Goal: Find specific page/section: Find specific page/section

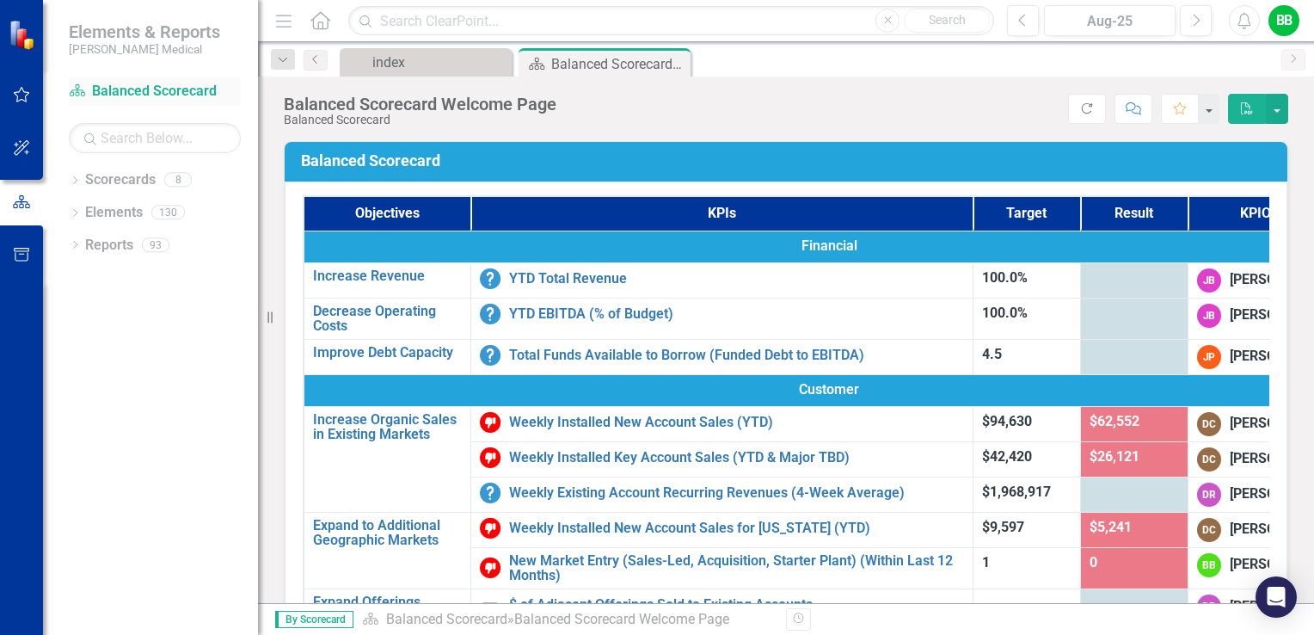
click at [151, 91] on link "Scorecard Balanced Scorecard" at bounding box center [155, 92] width 172 height 20
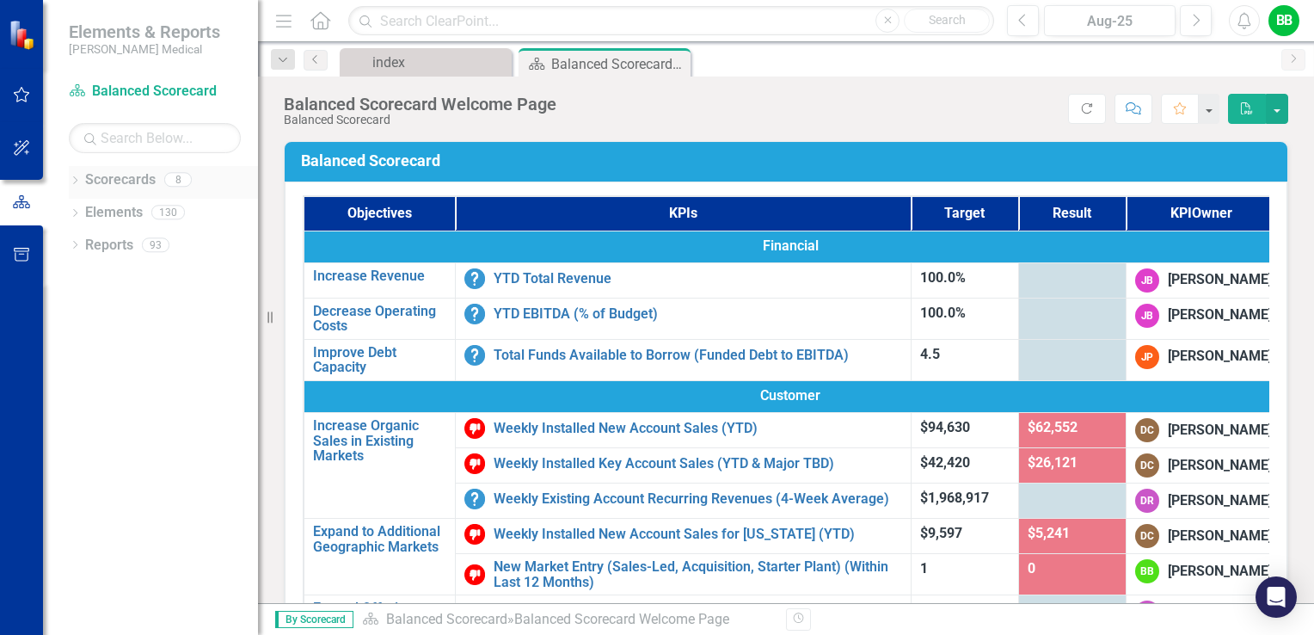
click at [122, 178] on link "Scorecards" at bounding box center [120, 180] width 71 height 20
click at [75, 180] on icon "Dropdown" at bounding box center [75, 181] width 12 height 9
click at [86, 247] on icon "Dropdown" at bounding box center [83, 244] width 13 height 10
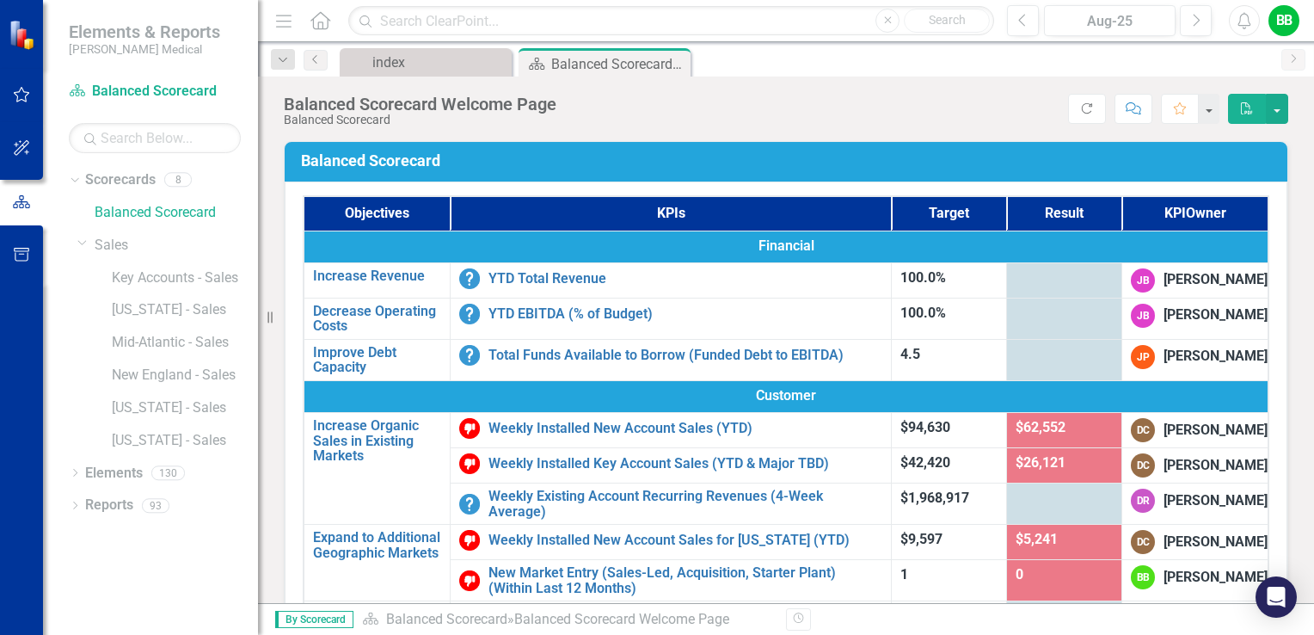
click at [102, 30] on span "Elements & Reports" at bounding box center [144, 31] width 151 height 21
click at [83, 60] on div "Elements & Reports [PERSON_NAME] Medical" at bounding box center [150, 38] width 215 height 77
click at [144, 445] on link "[US_STATE] - Sales" at bounding box center [185, 441] width 146 height 20
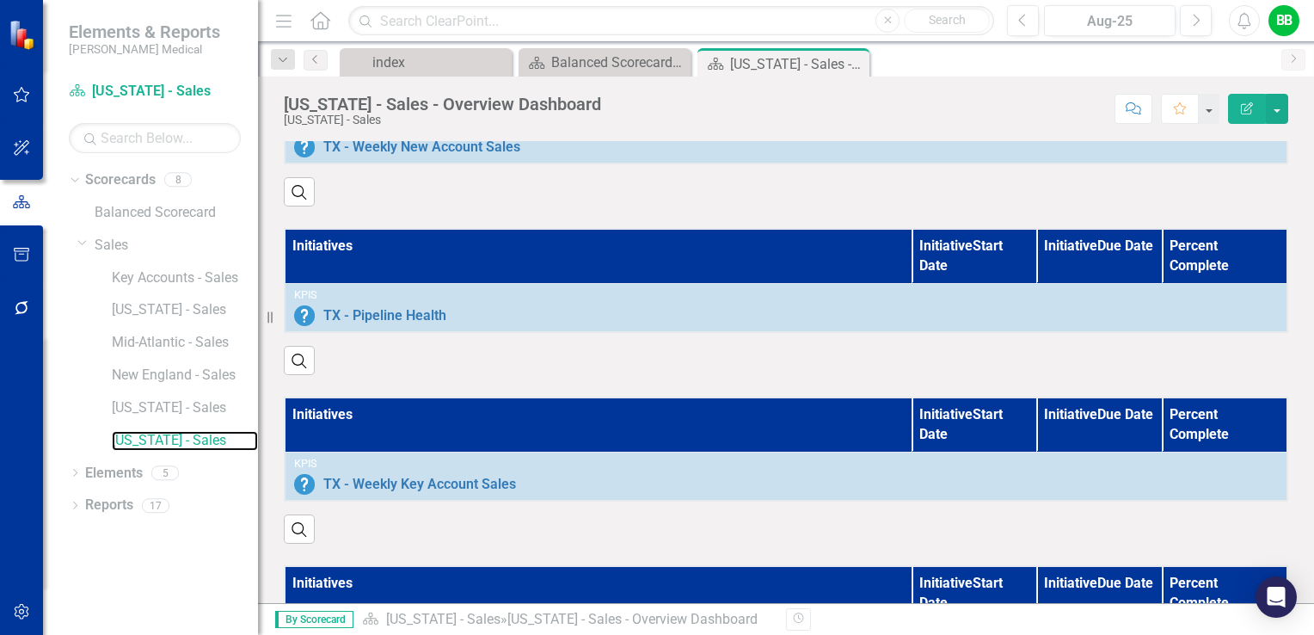
scroll to position [860, 0]
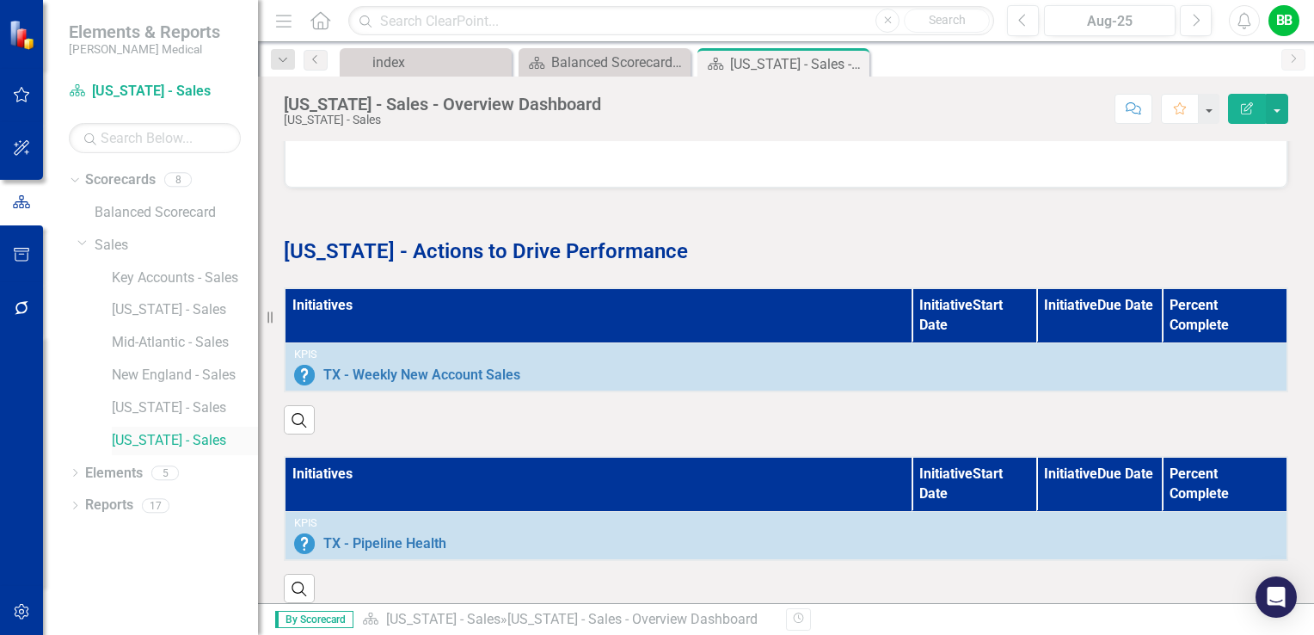
click at [138, 444] on link "[US_STATE] - Sales" at bounding box center [185, 441] width 146 height 20
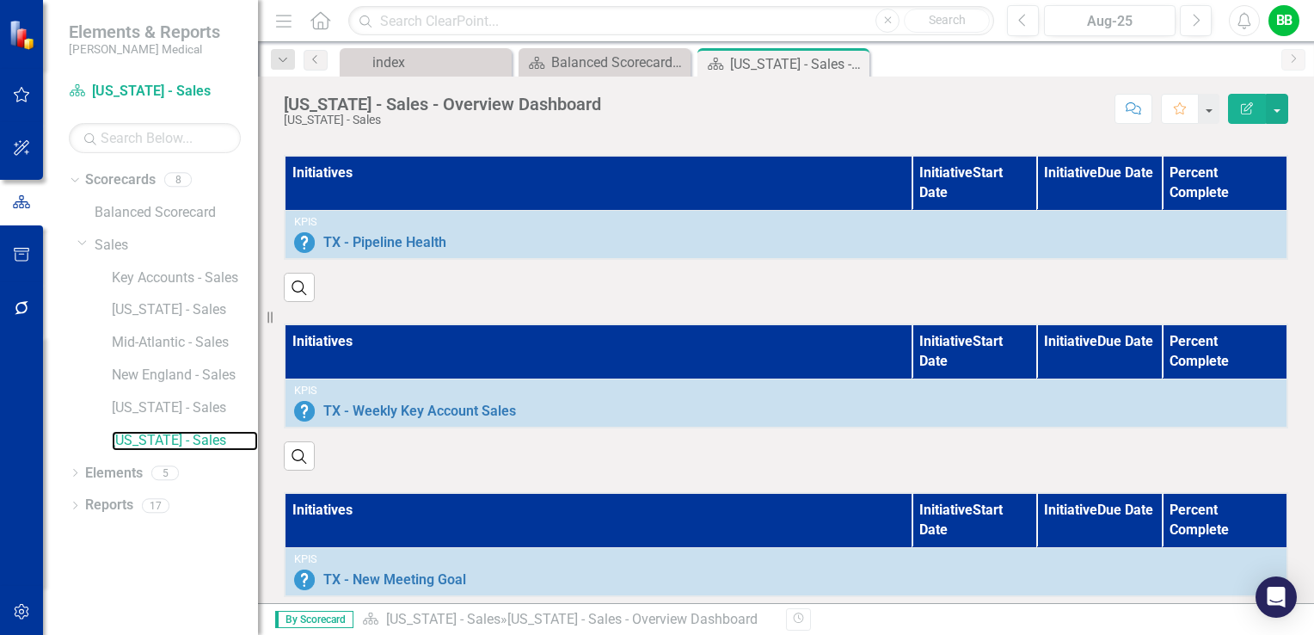
scroll to position [1376, 0]
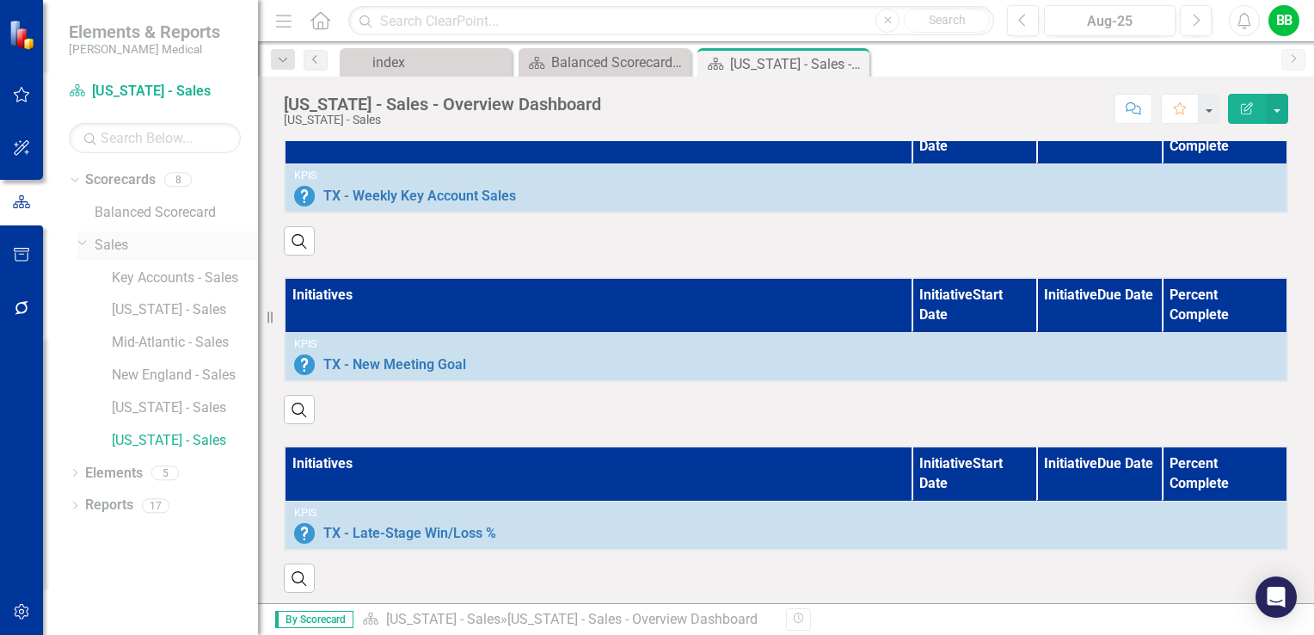
click at [123, 249] on link "Sales" at bounding box center [176, 246] width 163 height 20
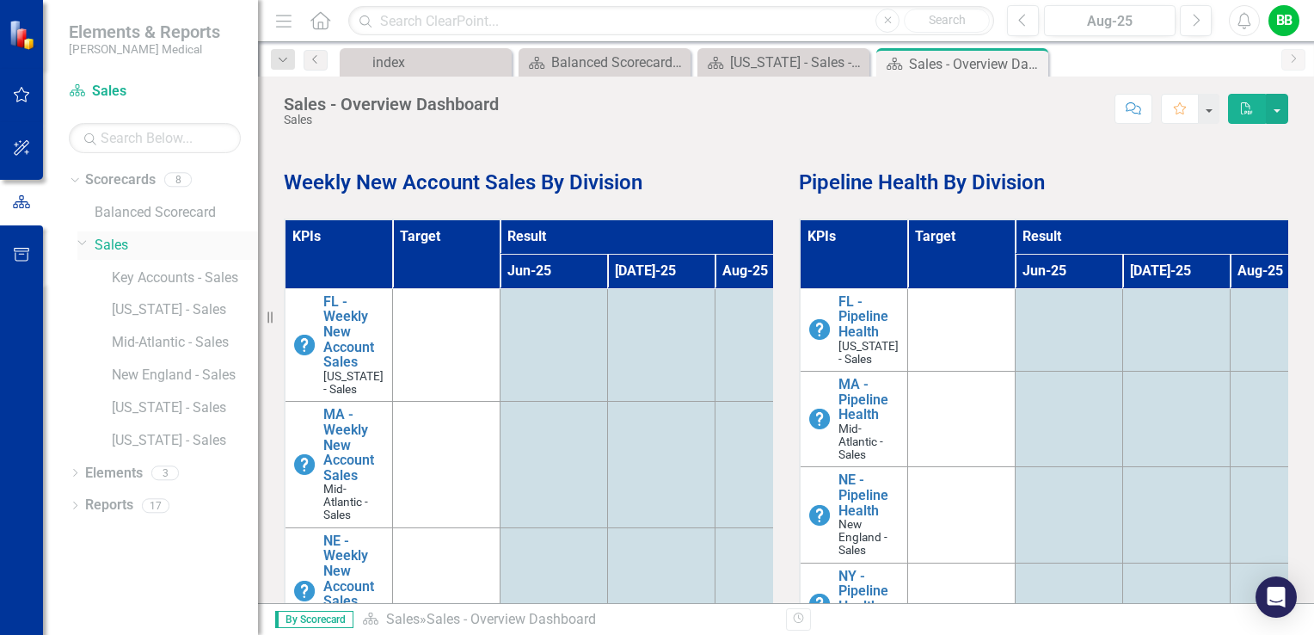
click at [79, 244] on icon "Dropdown" at bounding box center [82, 242] width 10 height 13
click at [79, 244] on icon "Dropdown" at bounding box center [83, 244] width 13 height 10
click at [143, 444] on link "[US_STATE] - Sales" at bounding box center [185, 441] width 146 height 20
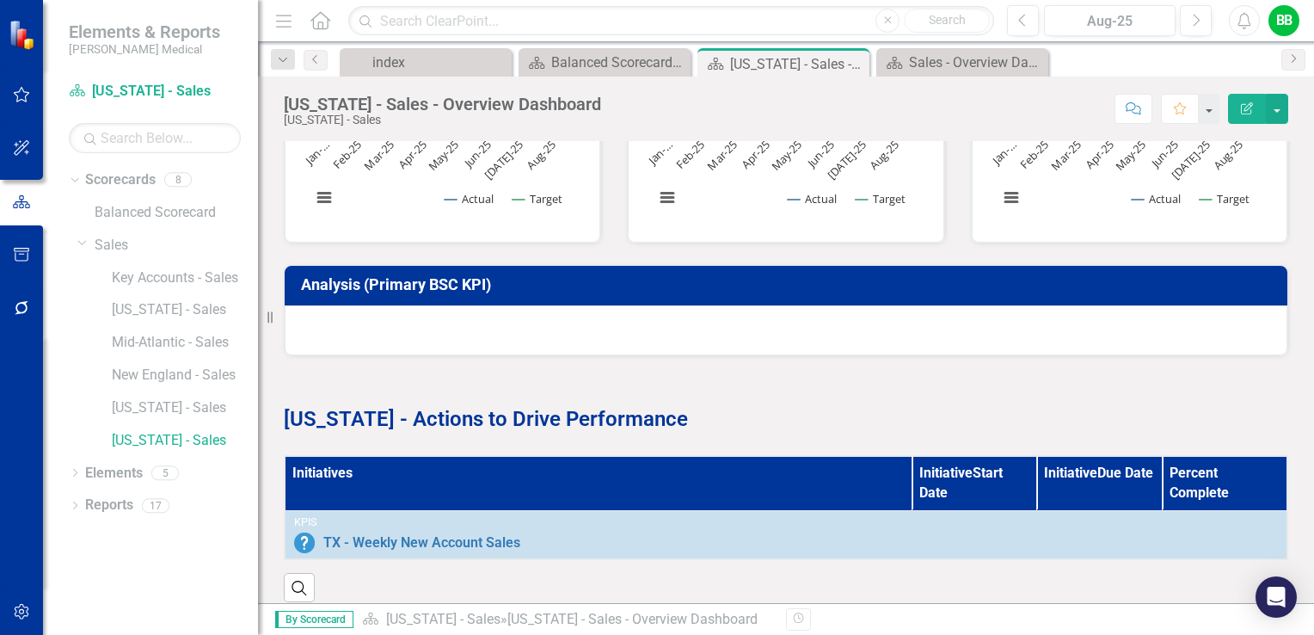
scroll to position [774, 0]
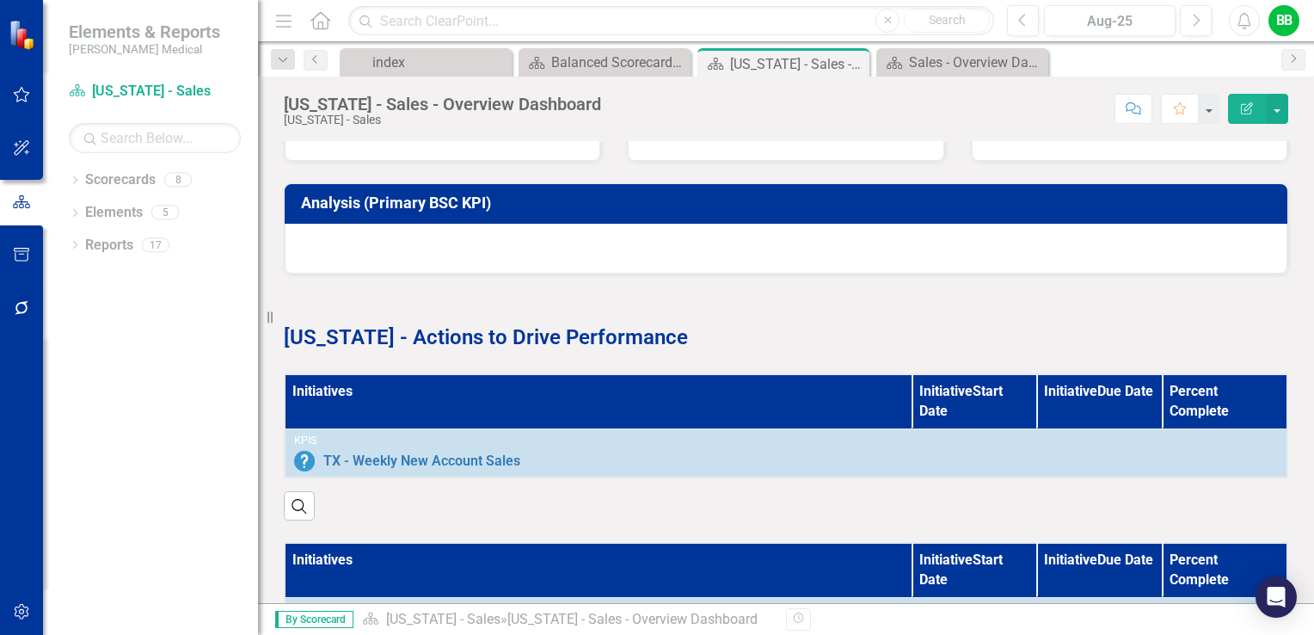
scroll to position [688, 0]
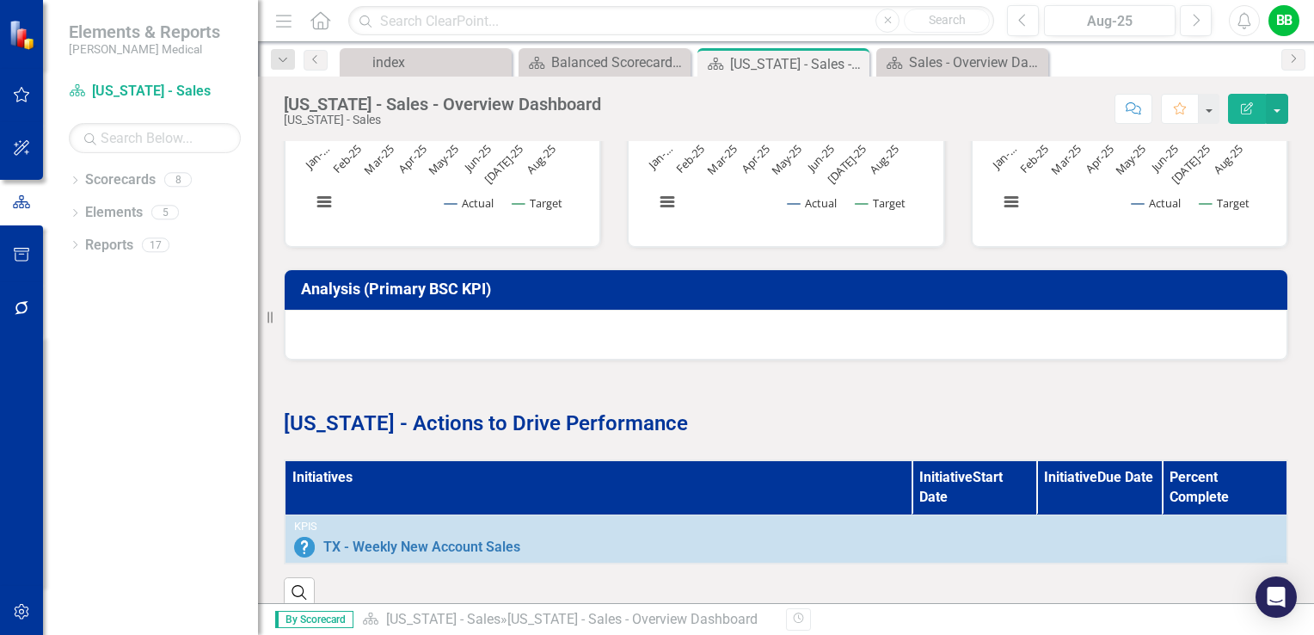
click at [736, 395] on p at bounding box center [786, 393] width 1004 height 23
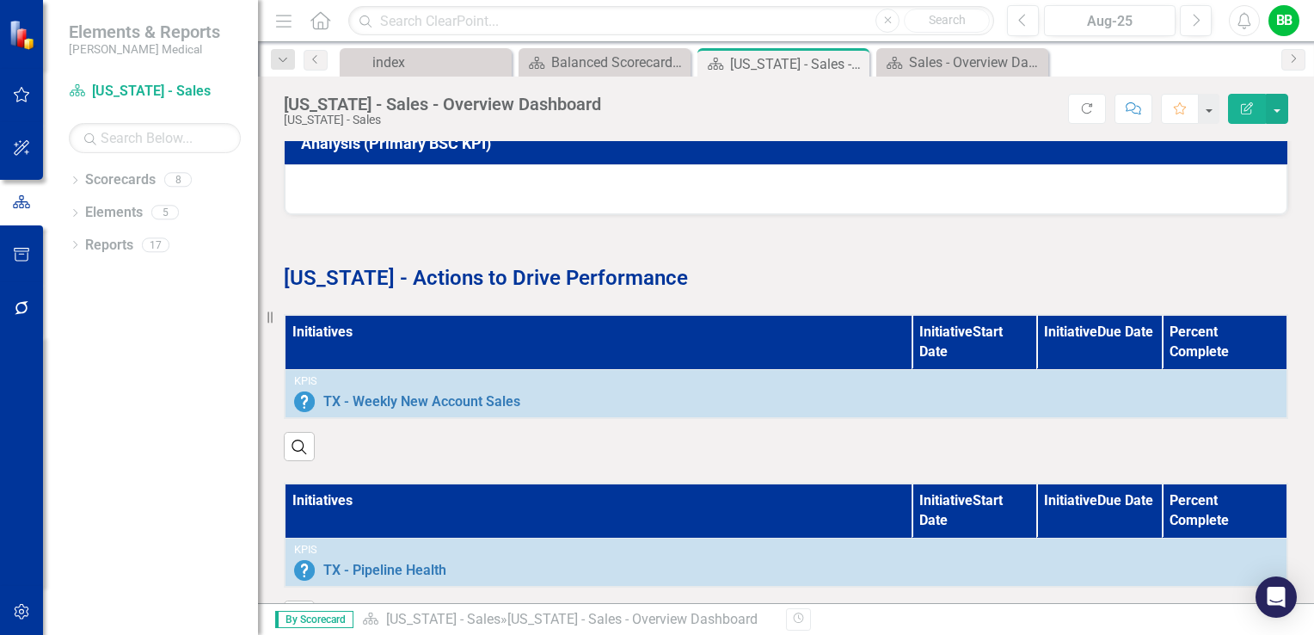
scroll to position [832, 0]
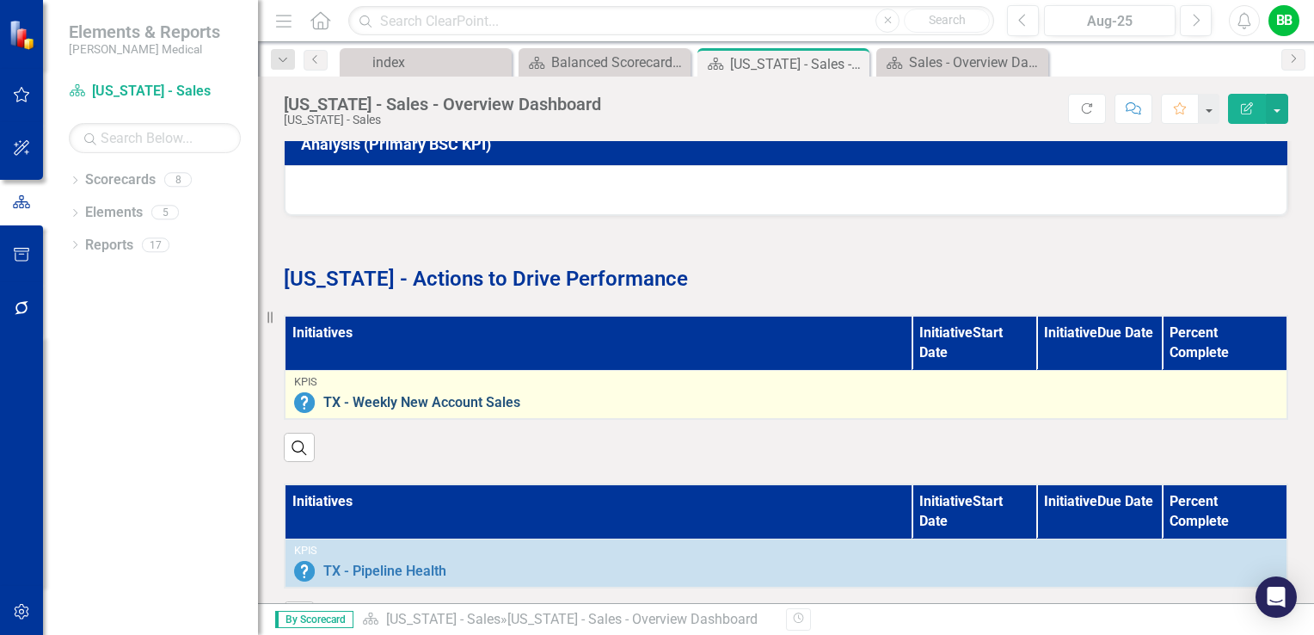
click at [457, 395] on link "TX - Weekly New Account Sales" at bounding box center [800, 402] width 954 height 15
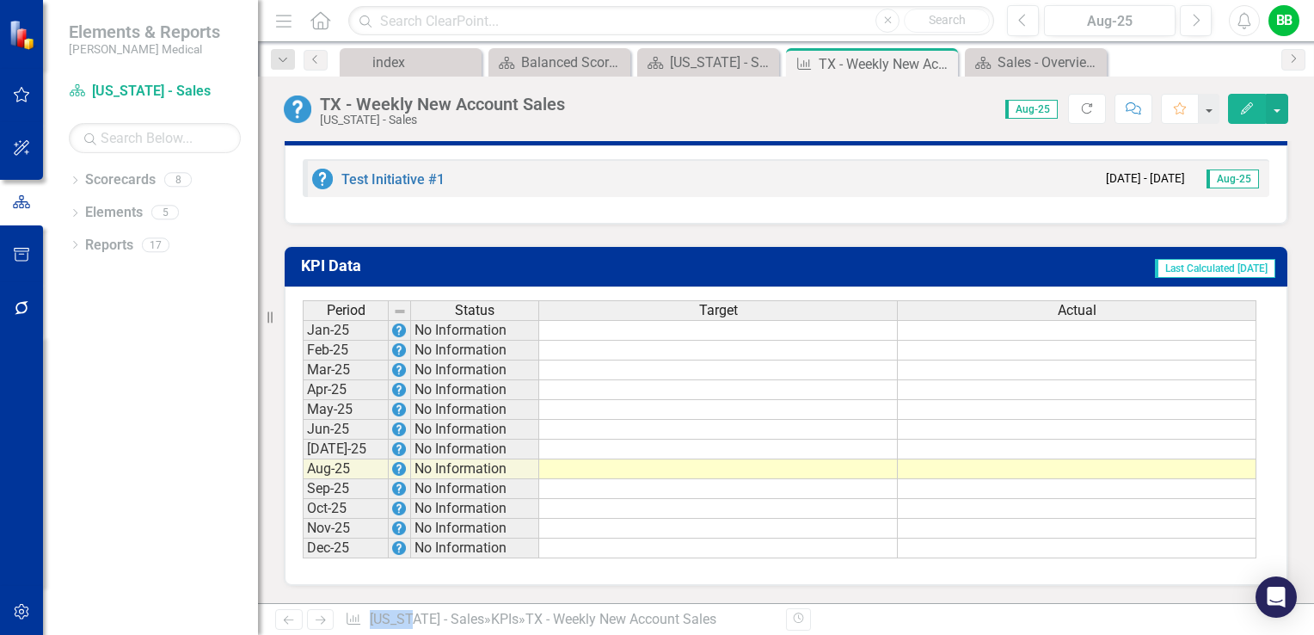
scroll to position [1148, 0]
click at [644, 467] on td at bounding box center [718, 469] width 359 height 20
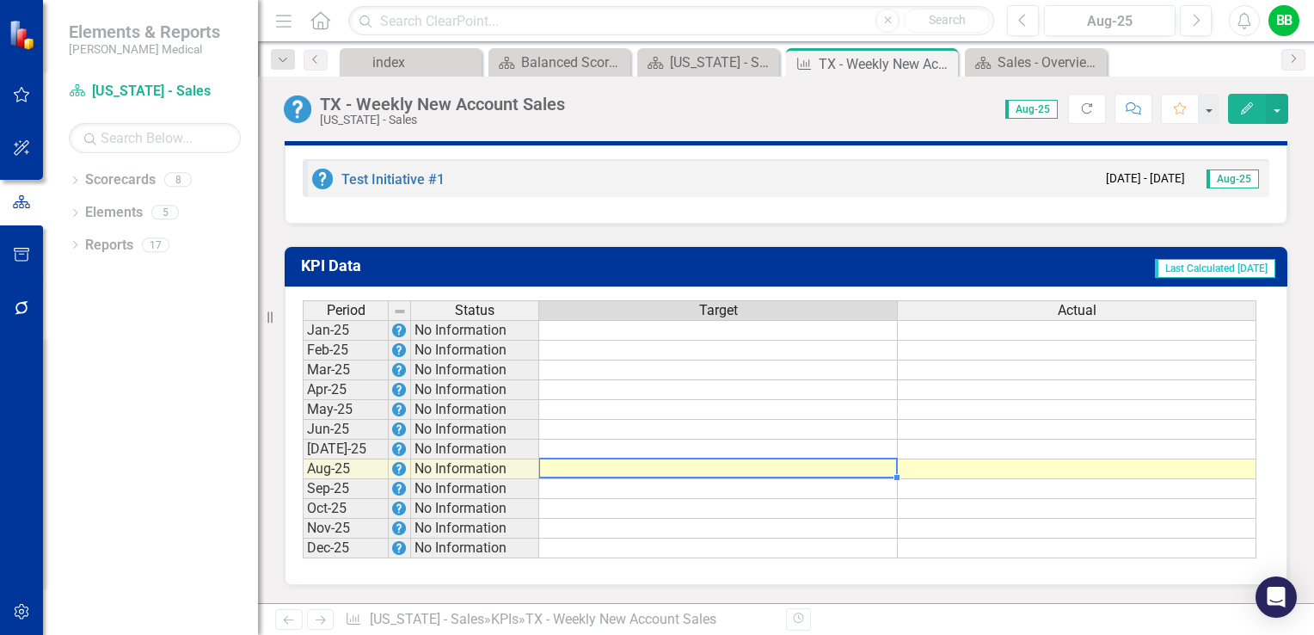
click at [644, 467] on td at bounding box center [718, 469] width 359 height 20
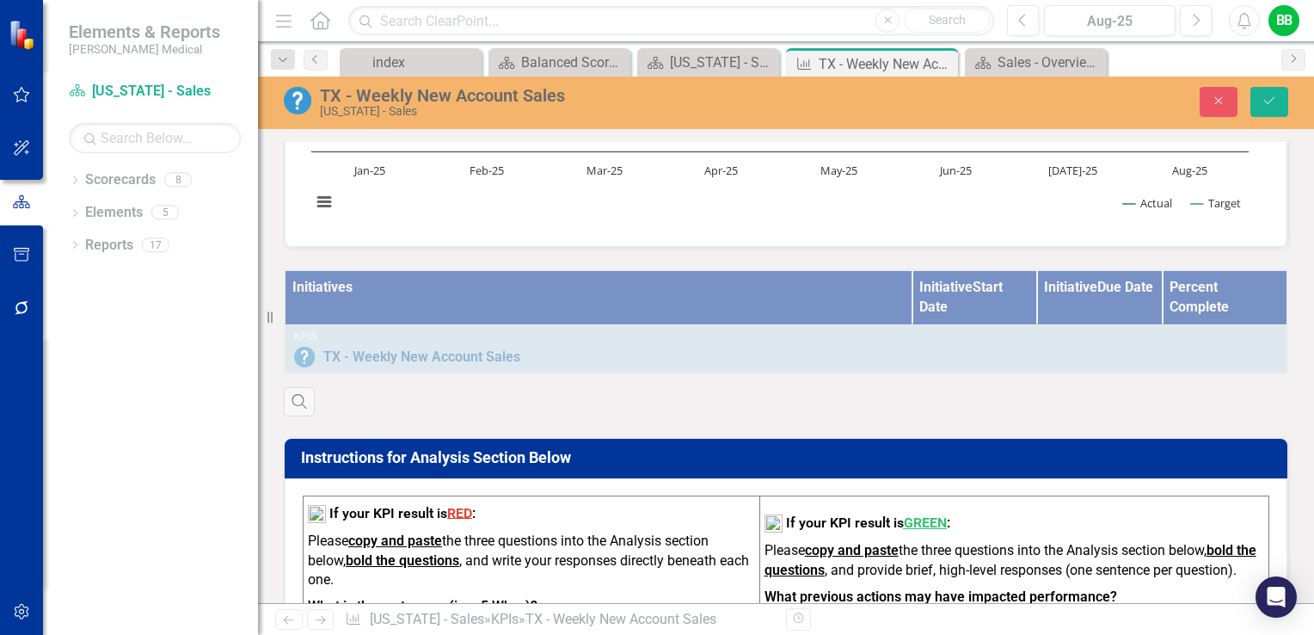
scroll to position [0, 0]
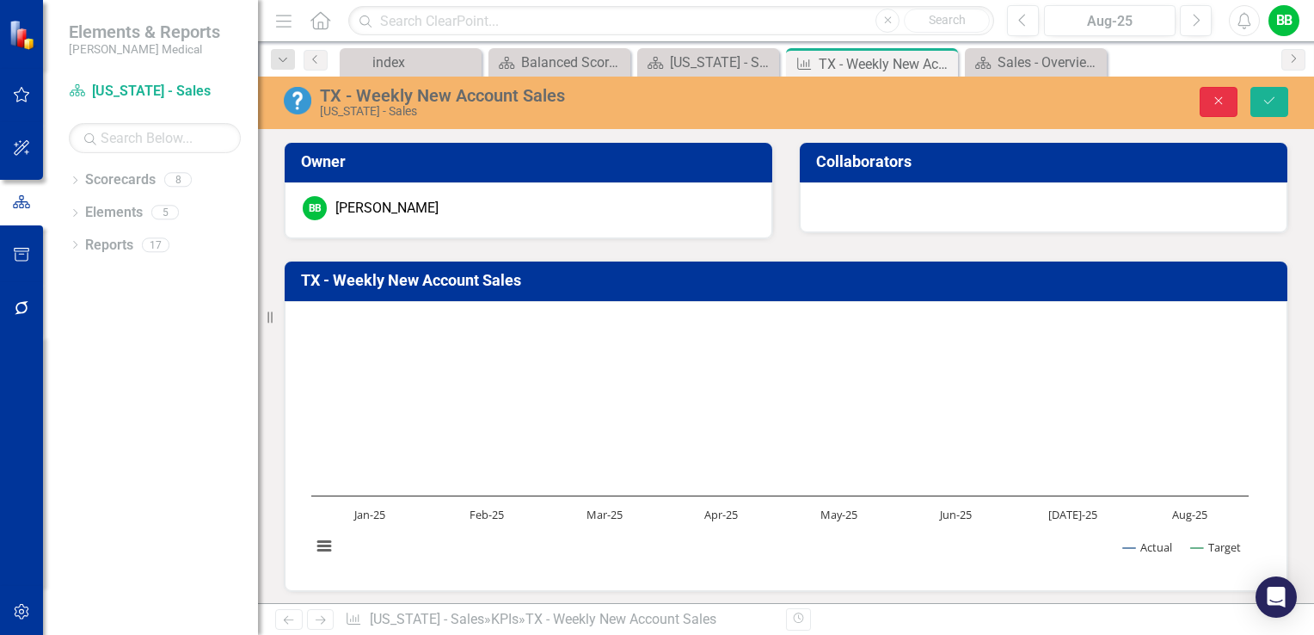
click at [1224, 98] on icon "Close" at bounding box center [1218, 101] width 15 height 12
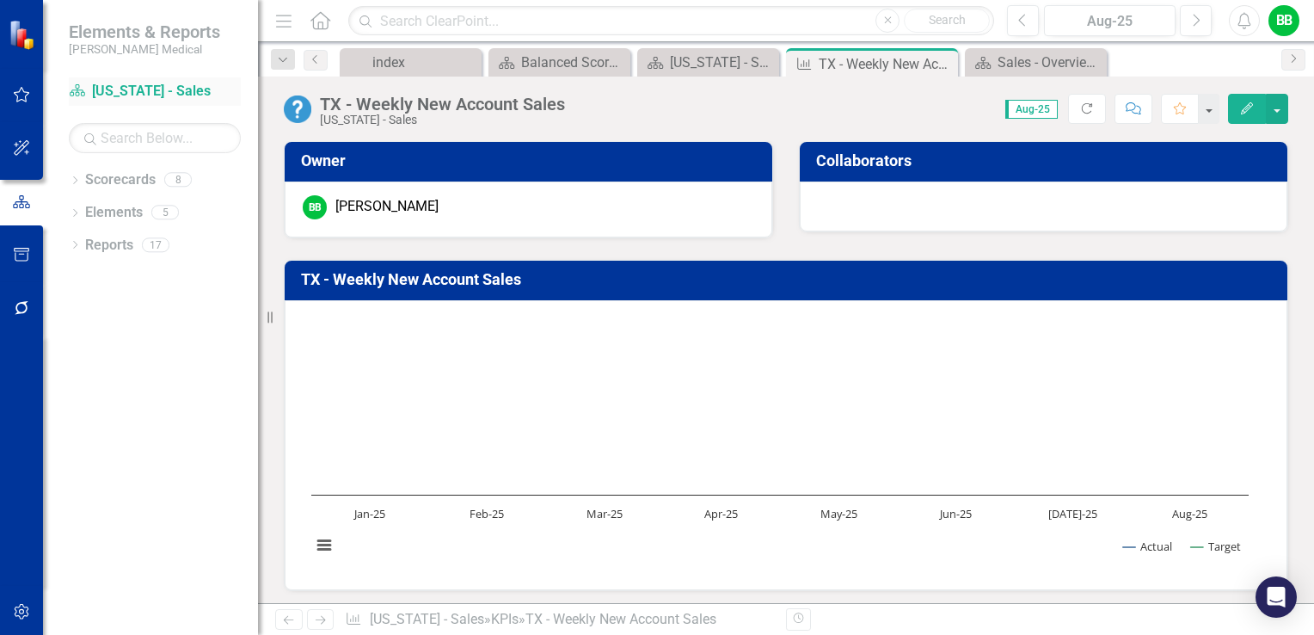
click at [115, 94] on link "Scorecard Texas - Sales" at bounding box center [155, 92] width 172 height 20
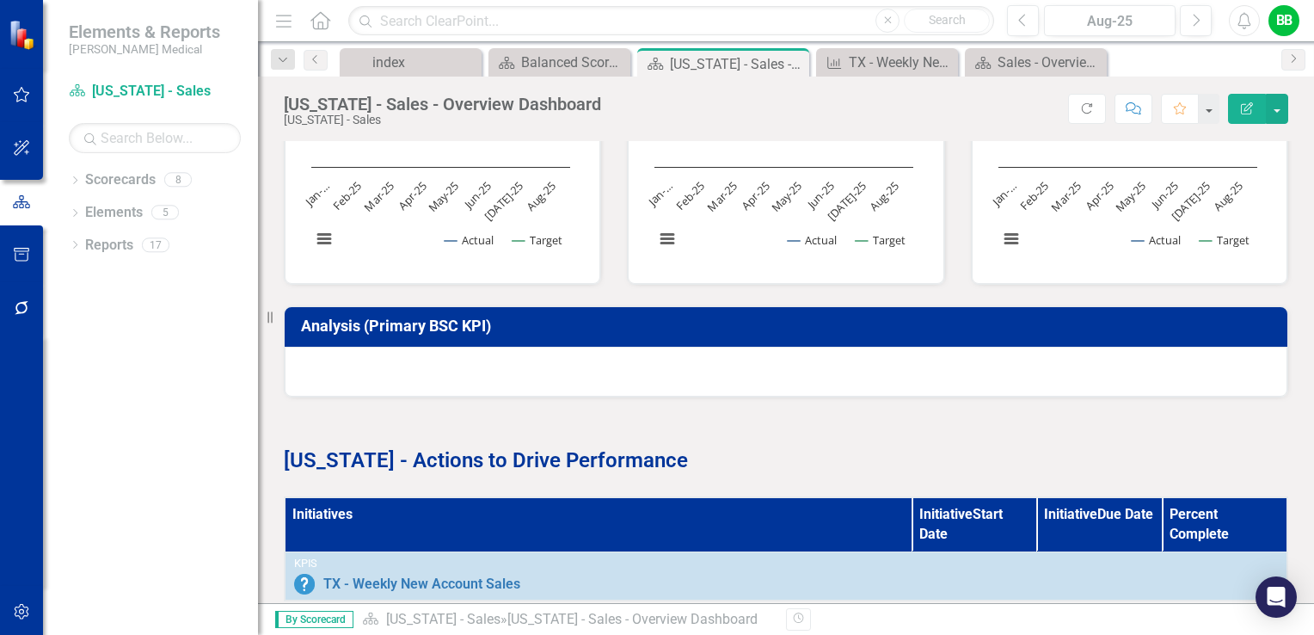
scroll to position [860, 0]
